Goal: Information Seeking & Learning: Check status

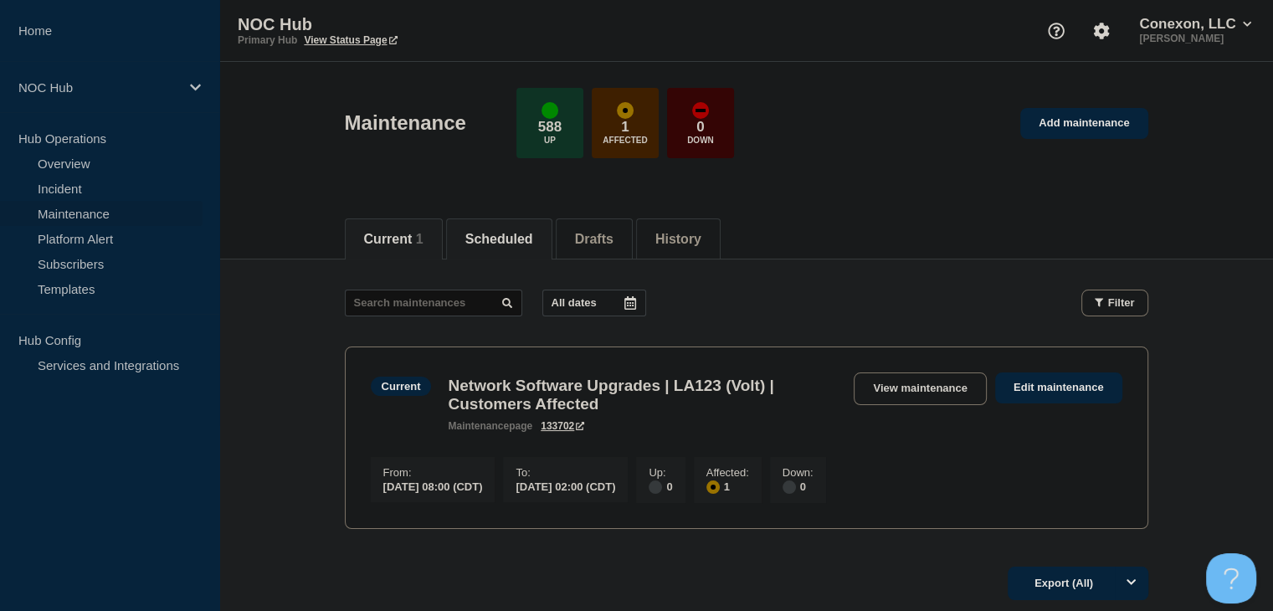
click at [533, 236] on button "Scheduled" at bounding box center [499, 239] width 68 height 15
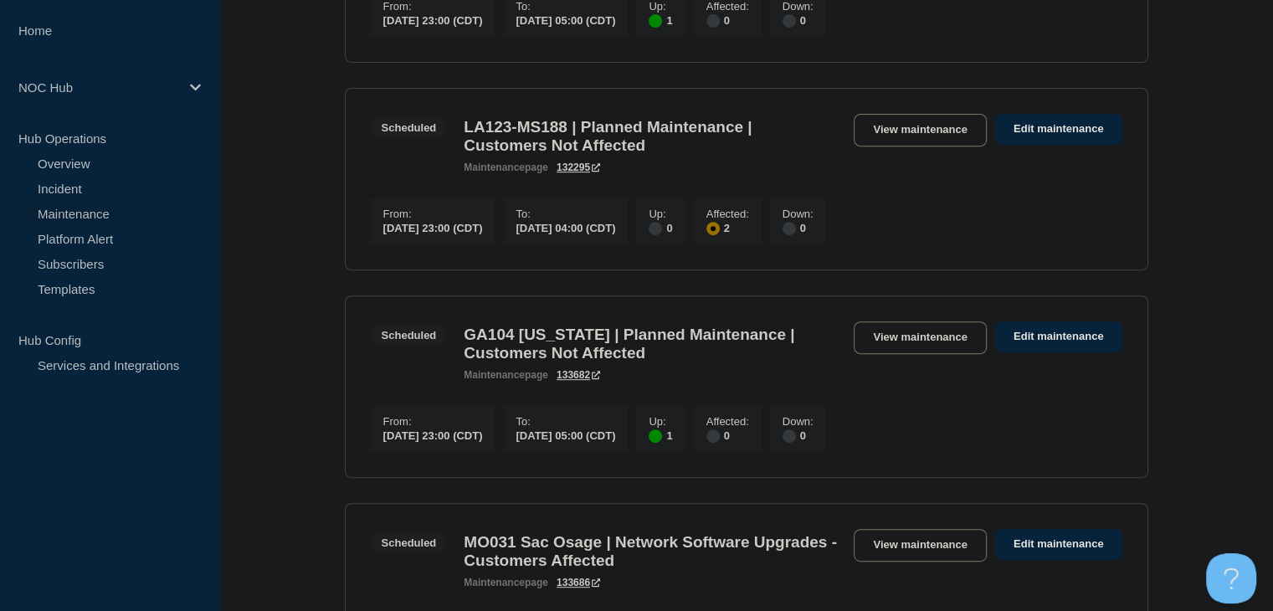
scroll to position [502, 0]
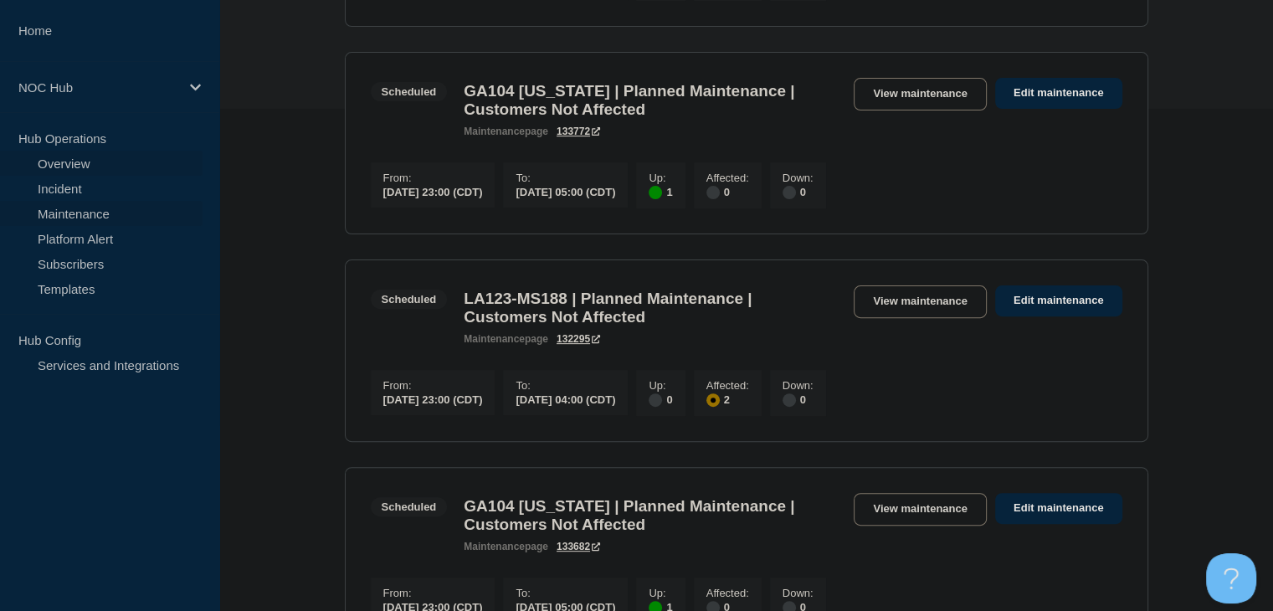
click at [77, 162] on link "Overview" at bounding box center [101, 163] width 203 height 25
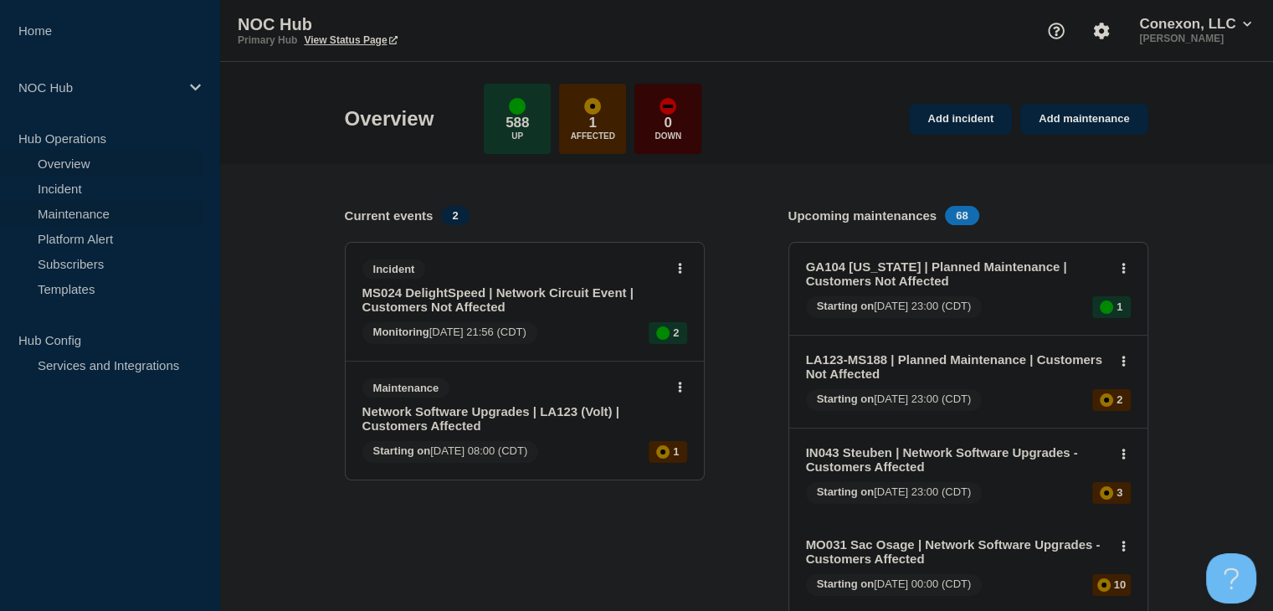
click at [50, 213] on link "Maintenance" at bounding box center [101, 213] width 203 height 25
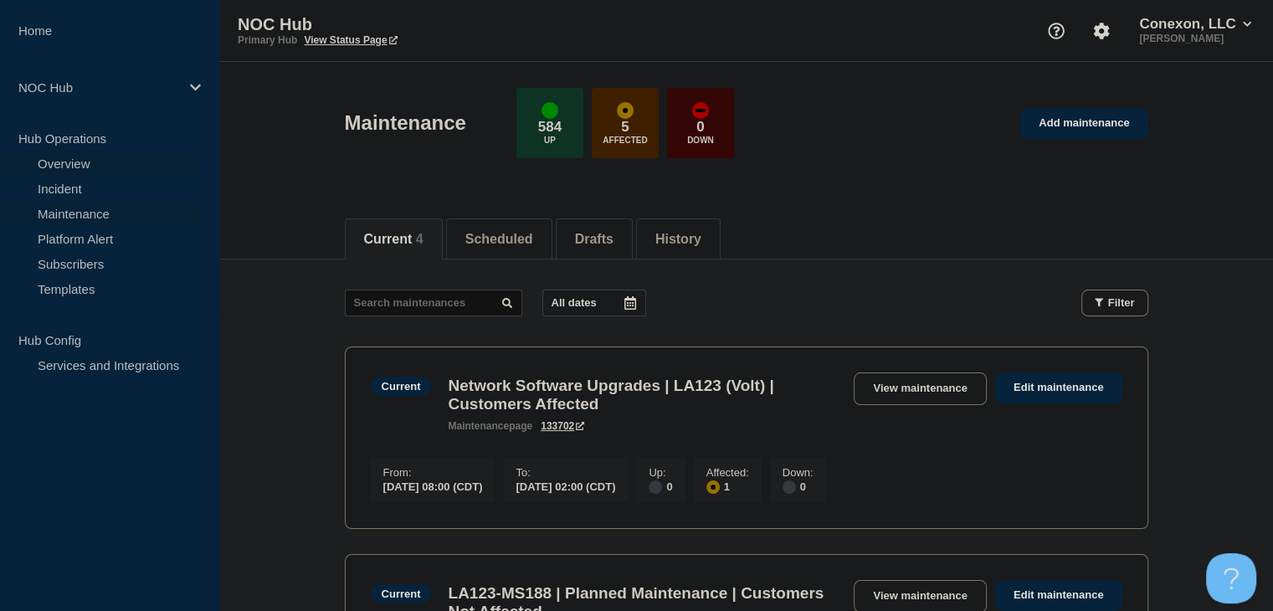
click at [48, 162] on link "Overview" at bounding box center [101, 163] width 203 height 25
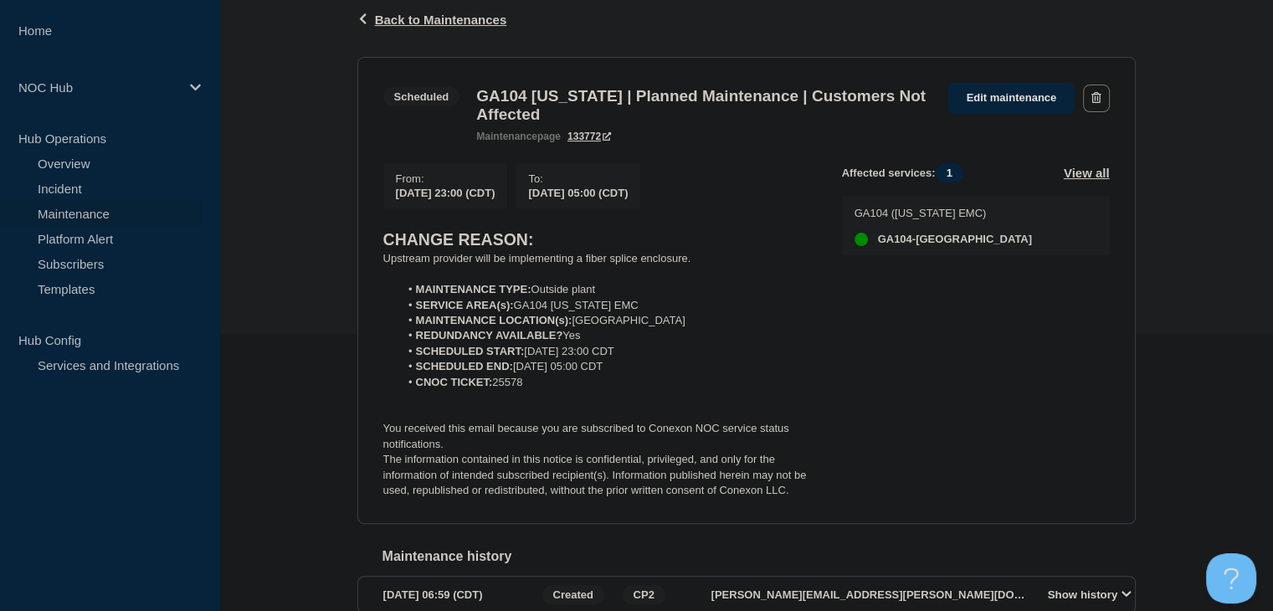
scroll to position [251, 0]
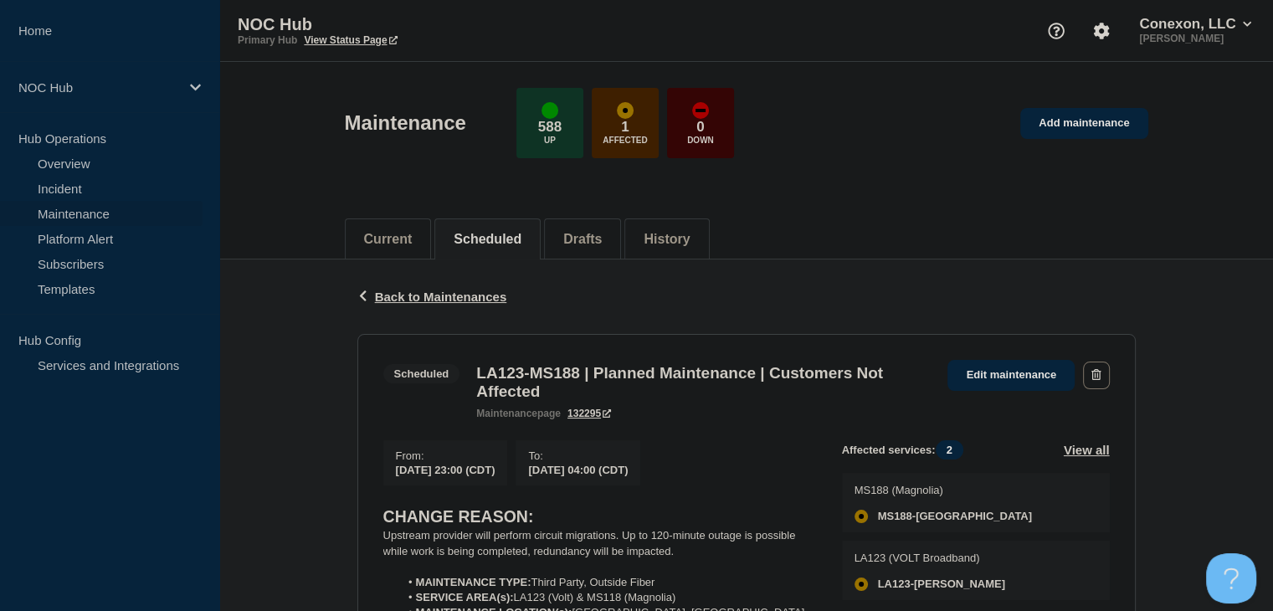
scroll to position [167, 0]
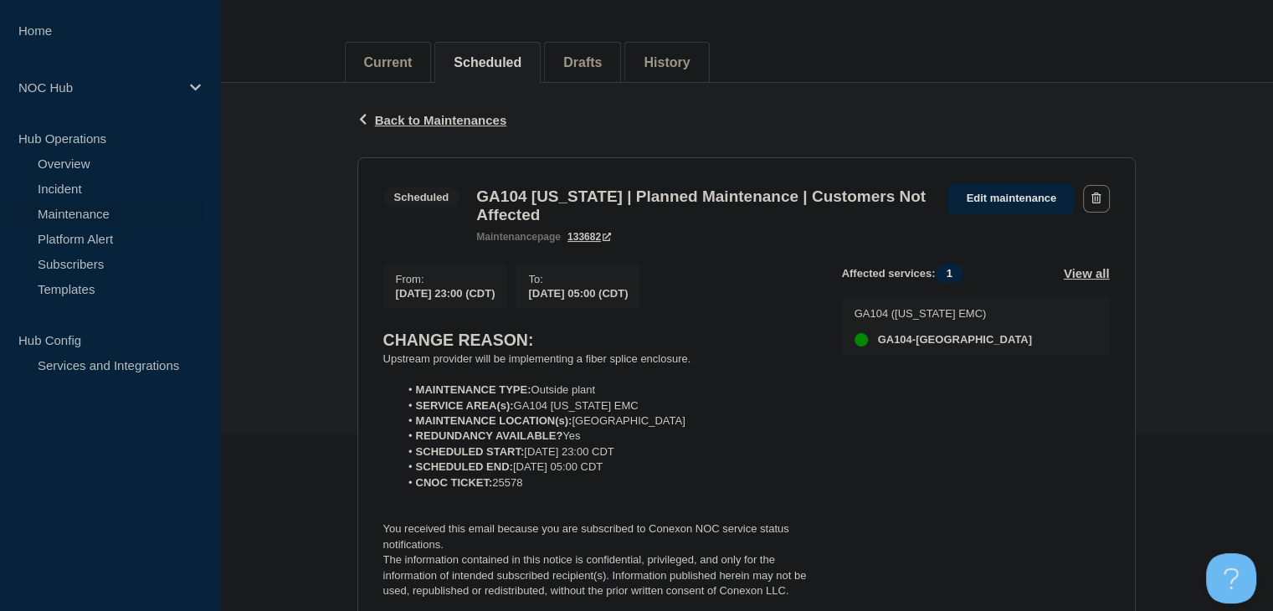
scroll to position [251, 0]
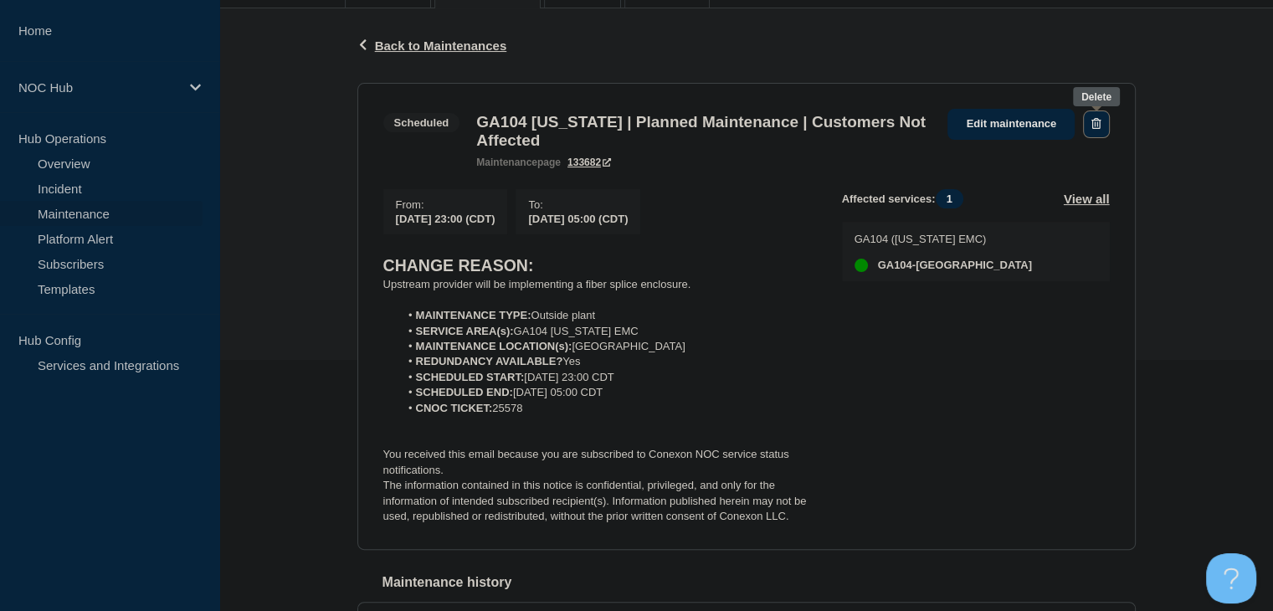
click at [1092, 125] on icon "button" at bounding box center [1096, 123] width 9 height 11
